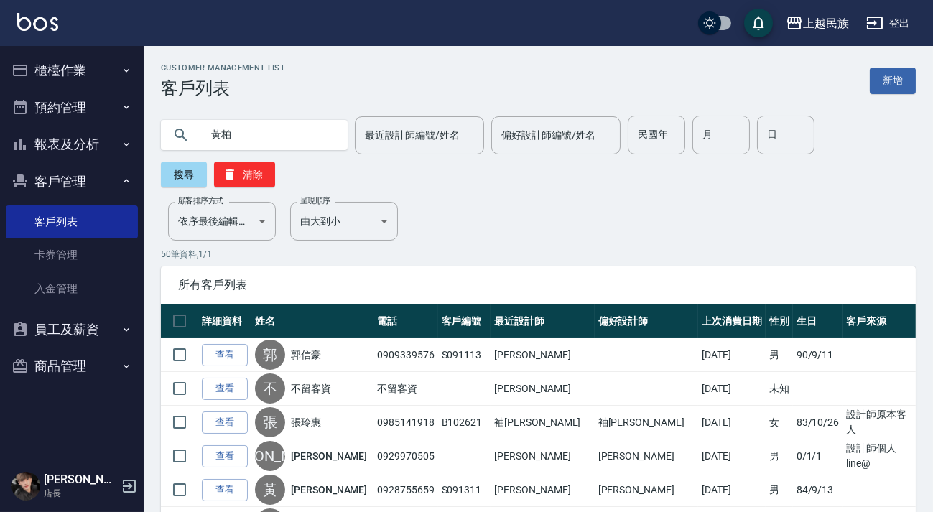
type input "黃柏"
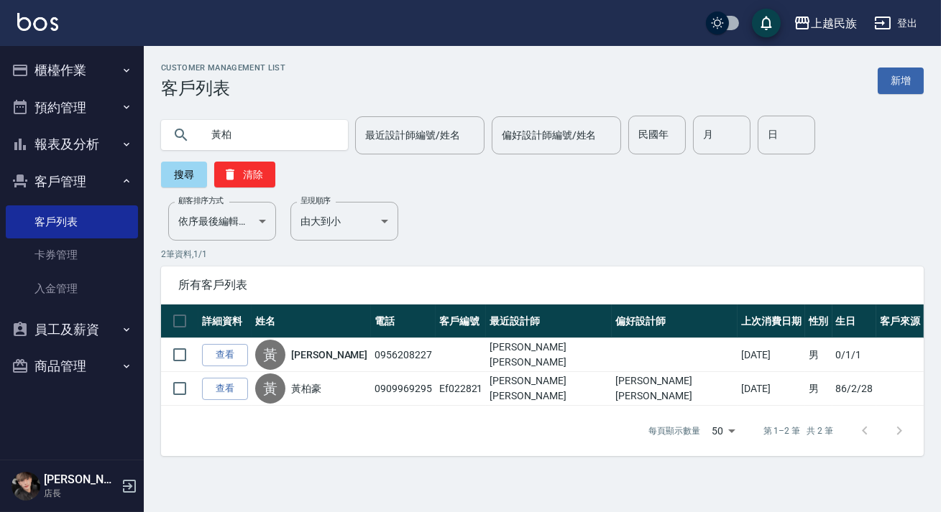
click at [216, 387] on link "查看" at bounding box center [225, 389] width 46 height 22
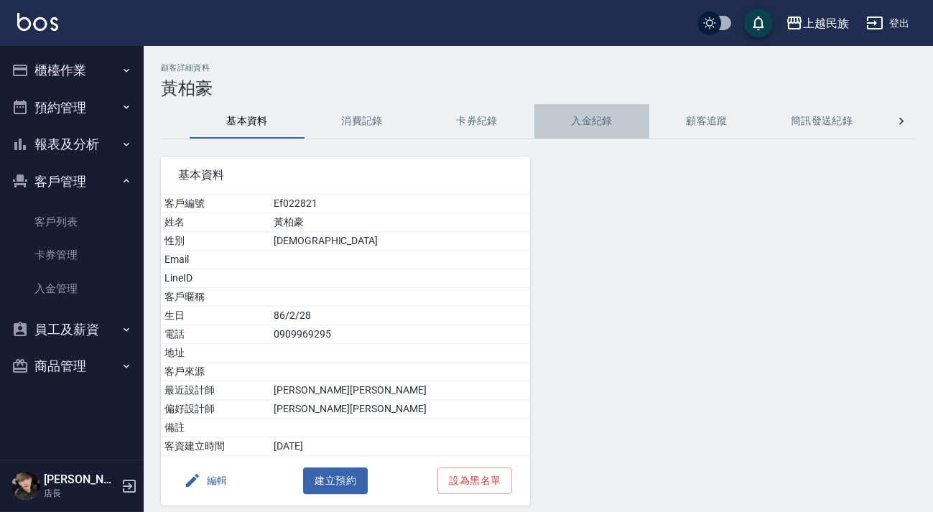
click at [560, 126] on button "入金紀錄" at bounding box center [592, 121] width 115 height 34
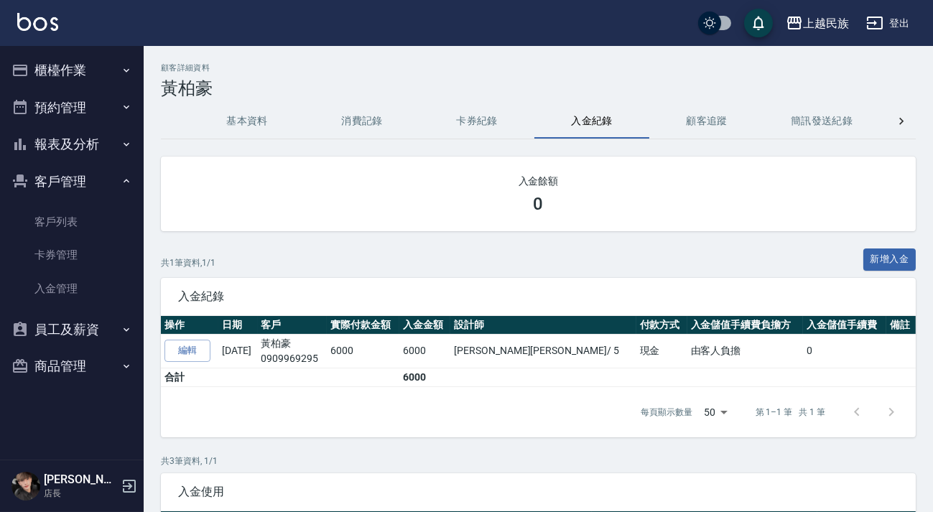
click at [28, 17] on img at bounding box center [37, 22] width 41 height 18
